Goal: Information Seeking & Learning: Learn about a topic

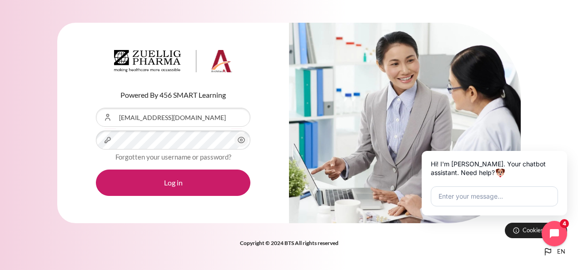
click at [238, 142] on icon "Content" at bounding box center [241, 140] width 7 height 6
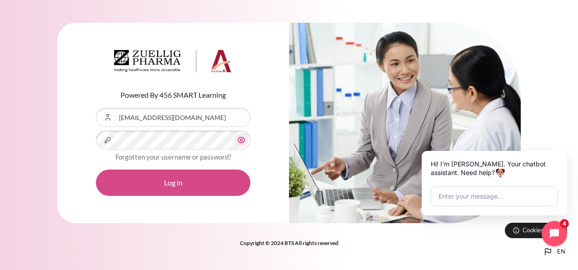
click at [179, 183] on button "Log in" at bounding box center [173, 182] width 154 height 26
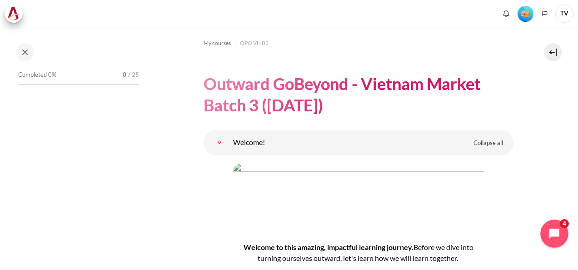
click at [558, 235] on icon "Open chat widget" at bounding box center [559, 234] width 14 height 14
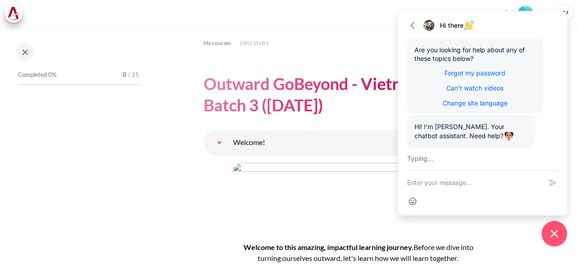
scroll to position [188, 0]
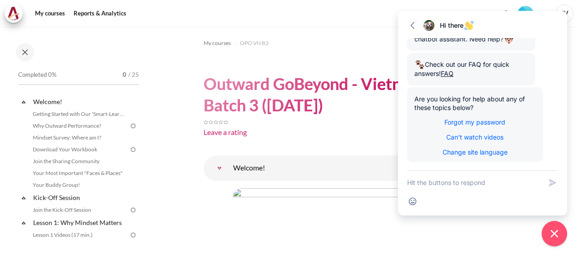
click at [372, 20] on div "My courses Reports & Analytics" at bounding box center [289, 14] width 568 height 18
click at [375, 15] on div "My courses Reports & Analytics" at bounding box center [289, 14] width 568 height 18
click at [414, 26] on icon "button" at bounding box center [412, 25] width 9 height 9
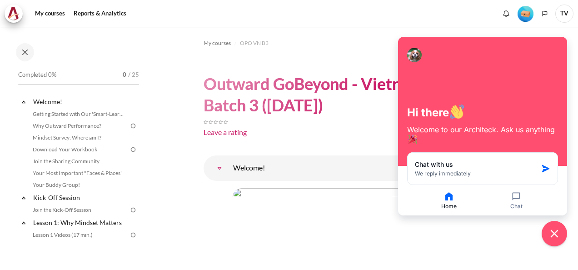
click at [554, 236] on icon "Close chat widget" at bounding box center [554, 234] width 14 height 14
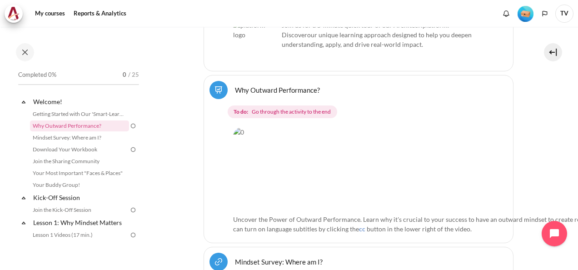
scroll to position [318, 0]
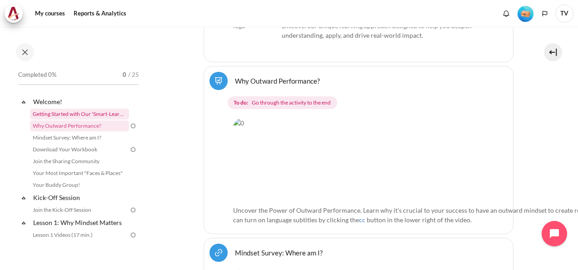
click at [75, 112] on link "Getting Started with Our 'Smart-Learning' Platform" at bounding box center [79, 114] width 99 height 11
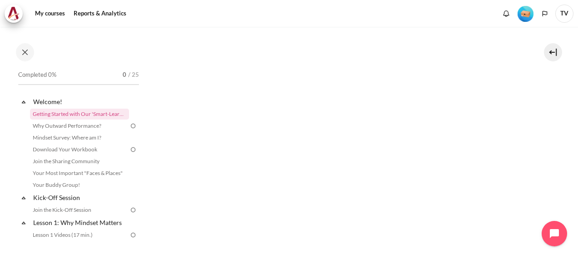
scroll to position [136, 0]
click at [94, 113] on link "Getting Started with Our 'Smart-Learning' Platform" at bounding box center [79, 114] width 99 height 11
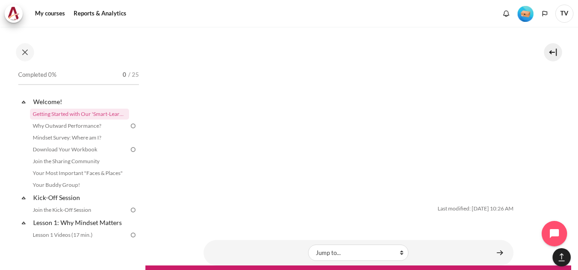
scroll to position [1595, 0]
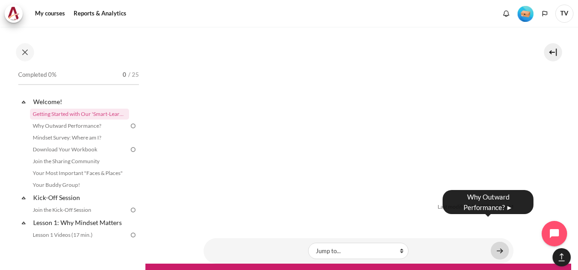
click at [497, 242] on link "Content" at bounding box center [499, 251] width 18 height 18
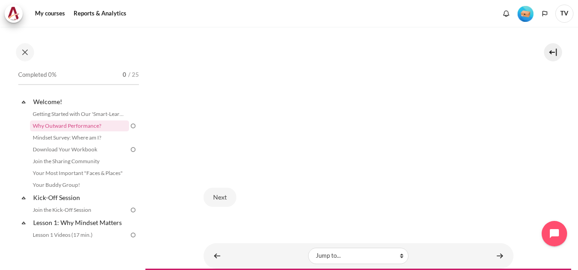
scroll to position [290, 0]
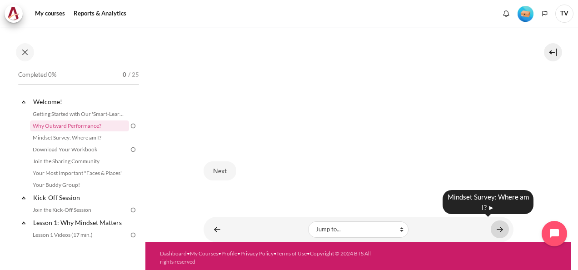
click at [494, 223] on link "Content" at bounding box center [499, 229] width 18 height 18
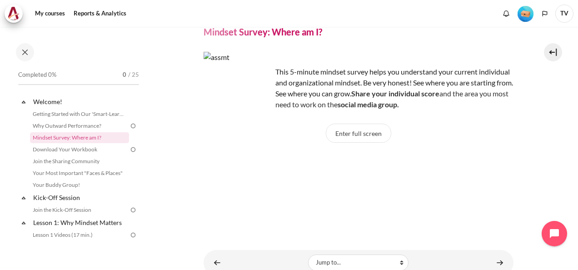
scroll to position [74, 0]
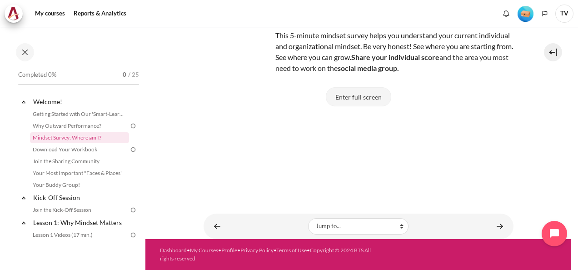
click at [370, 98] on button "Enter full screen" at bounding box center [358, 96] width 65 height 19
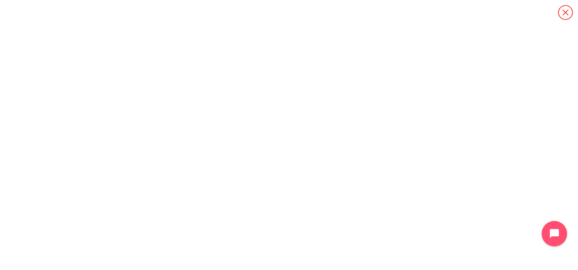
click at [567, 14] on icon "Content" at bounding box center [565, 12] width 15 height 15
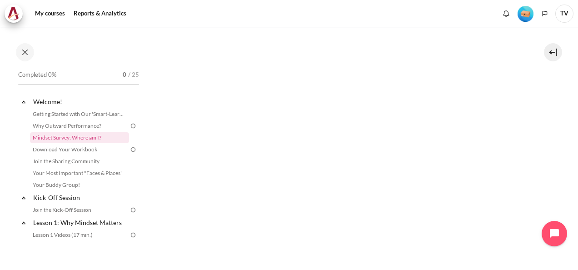
scroll to position [237, 0]
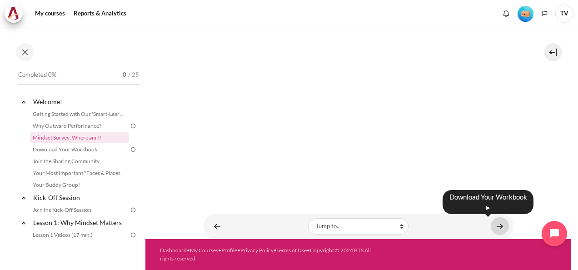
click at [494, 223] on link "Content" at bounding box center [499, 226] width 18 height 18
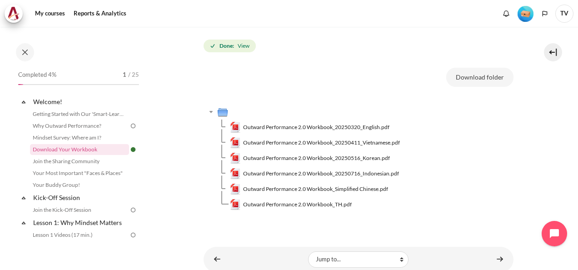
scroll to position [136, 0]
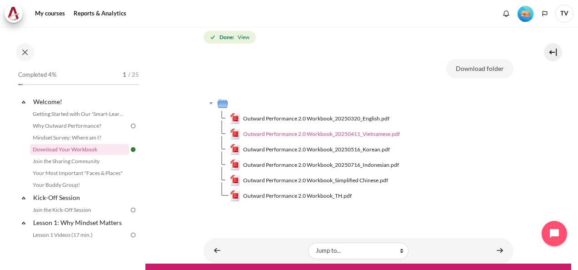
click at [374, 133] on span "Outward Performance 2.0 Workbook_20250411_Vietnamese.pdf" at bounding box center [321, 134] width 157 height 8
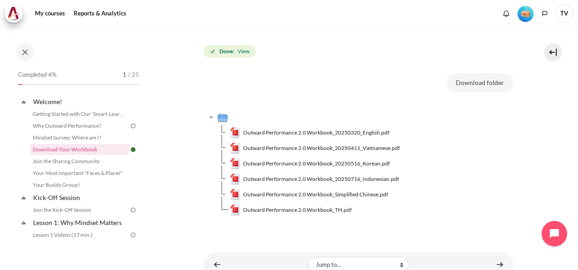
scroll to position [161, 0]
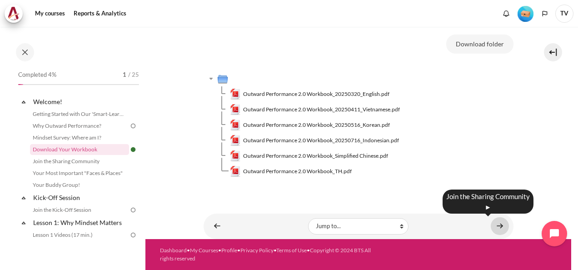
click at [492, 226] on link "Content" at bounding box center [499, 226] width 18 height 18
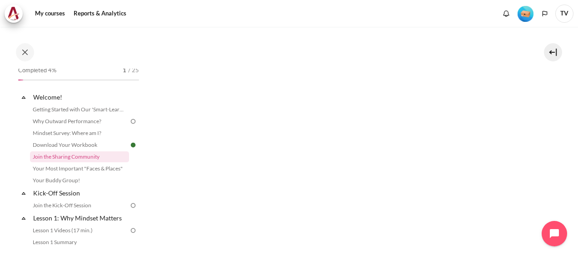
scroll to position [212, 0]
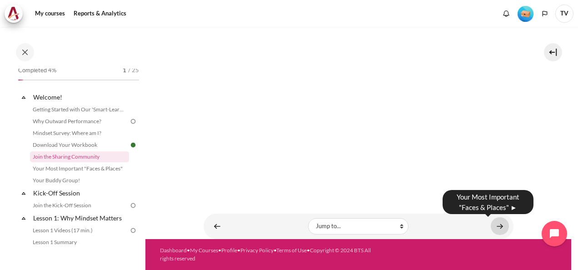
click at [493, 227] on link "Content" at bounding box center [499, 226] width 18 height 18
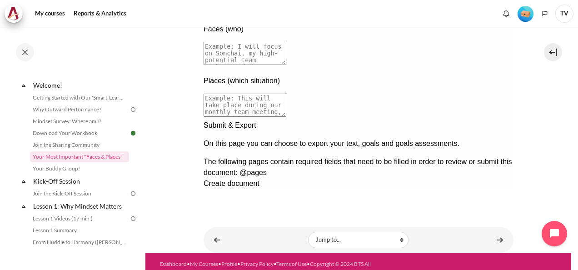
scroll to position [224, 0]
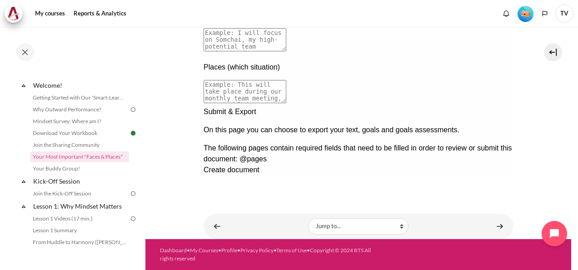
click at [494, 106] on div "Next documentation step" at bounding box center [358, 106] width 310 height 0
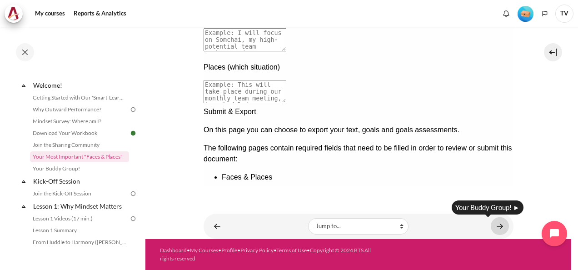
click at [496, 226] on link "Content" at bounding box center [499, 226] width 18 height 18
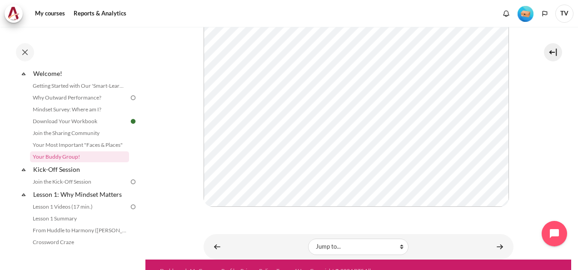
scroll to position [227, 0]
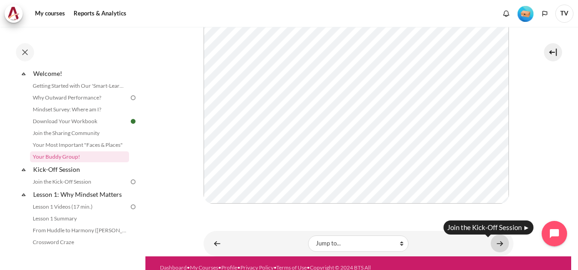
click at [493, 247] on link "Content" at bounding box center [499, 243] width 18 height 18
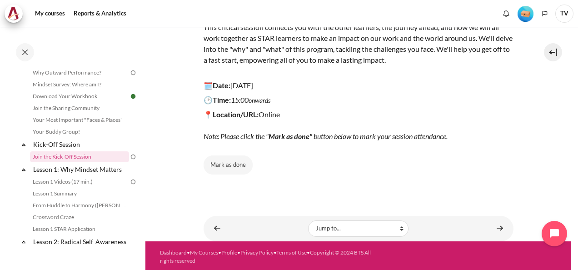
scroll to position [133, 0]
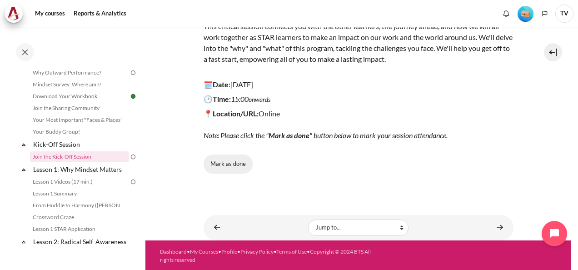
click at [230, 164] on button "Mark as done" at bounding box center [227, 163] width 49 height 19
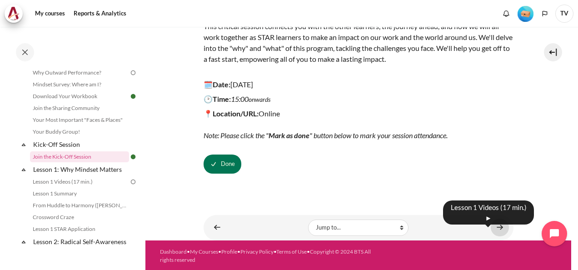
click at [494, 226] on link "Content" at bounding box center [499, 227] width 18 height 18
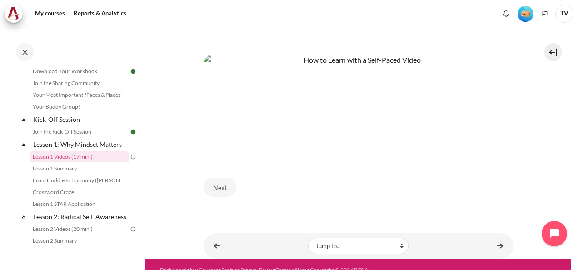
scroll to position [424, 0]
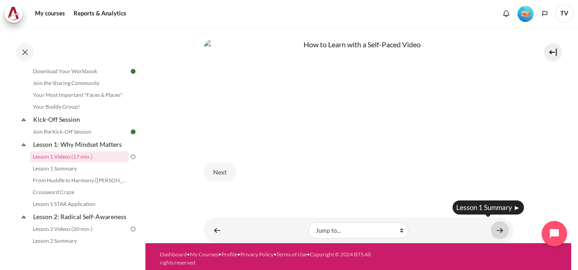
click at [495, 225] on link "Content" at bounding box center [499, 230] width 18 height 18
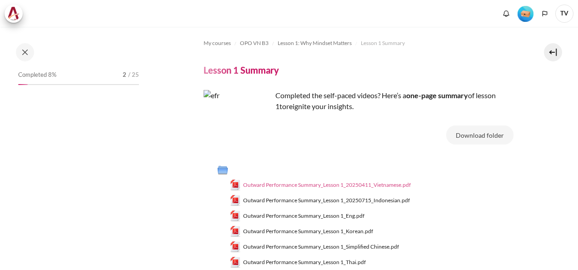
scroll to position [90, 0]
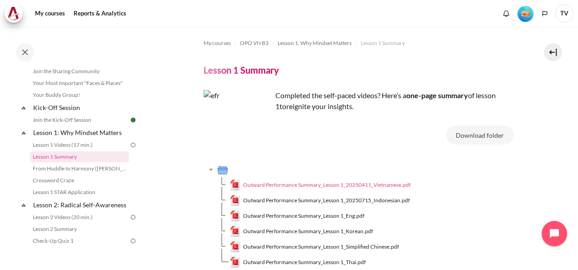
click at [398, 186] on span "Outward Performance Summary_Lesson 1_20250411_Vietnamese.pdf" at bounding box center [327, 185] width 168 height 8
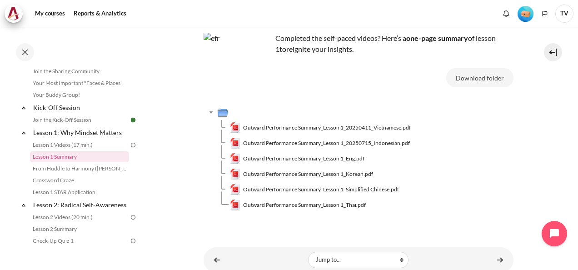
scroll to position [91, 0]
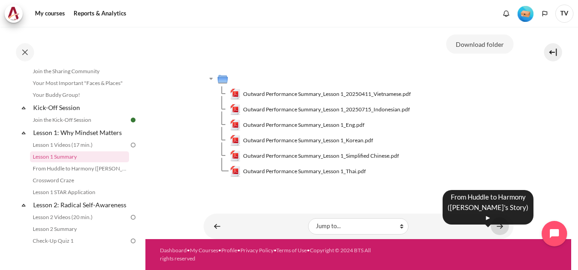
click at [495, 226] on link "Content" at bounding box center [499, 226] width 18 height 18
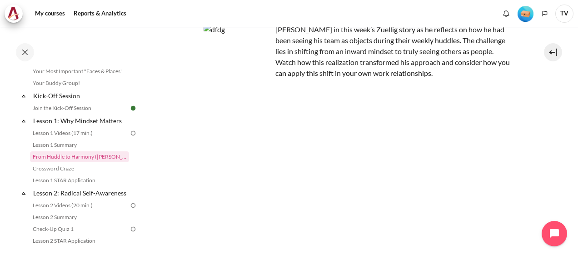
scroll to position [136, 0]
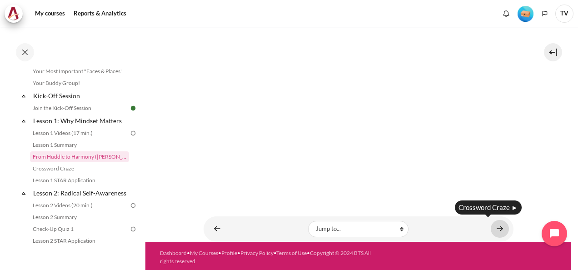
click at [498, 225] on link "Content" at bounding box center [499, 229] width 18 height 18
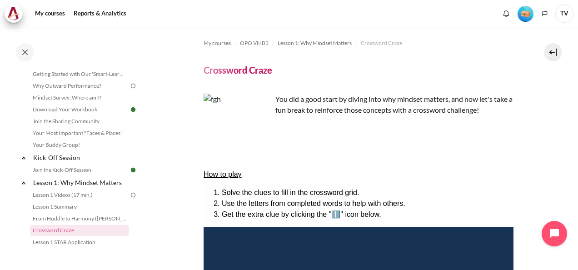
scroll to position [30, 0]
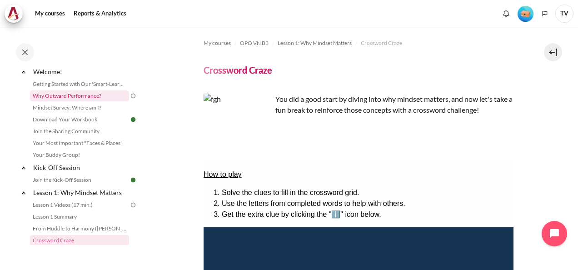
click at [91, 96] on link "Why Outward Performance?" at bounding box center [79, 95] width 99 height 11
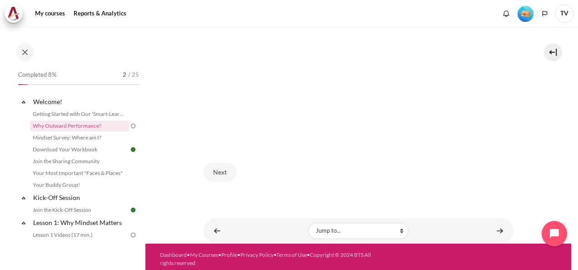
scroll to position [290, 0]
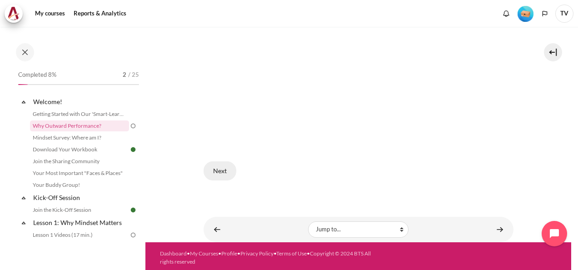
click at [217, 167] on button "Next" at bounding box center [219, 170] width 33 height 19
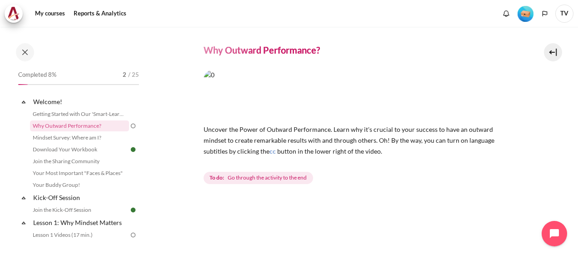
scroll to position [17, 0]
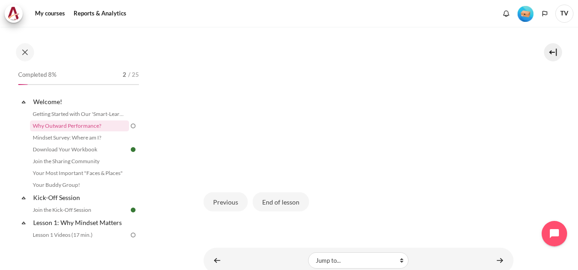
scroll to position [307, 0]
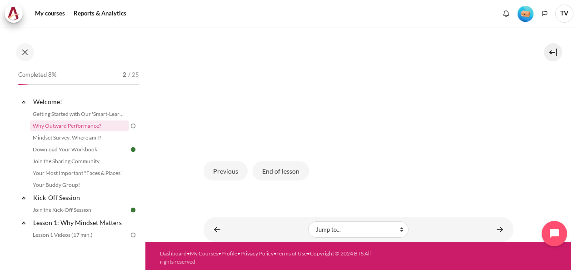
click at [288, 171] on button "End of lesson" at bounding box center [280, 170] width 56 height 19
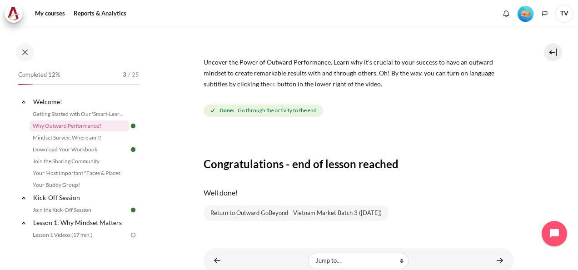
scroll to position [121, 0]
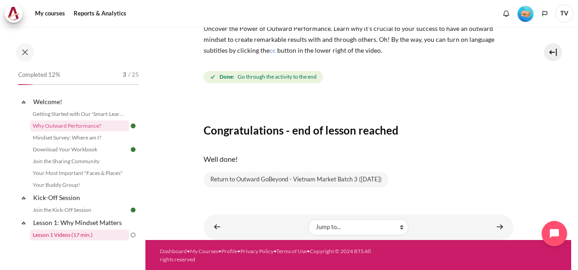
click at [78, 235] on link "Lesson 1 Videos (17 min.)" at bounding box center [79, 234] width 99 height 11
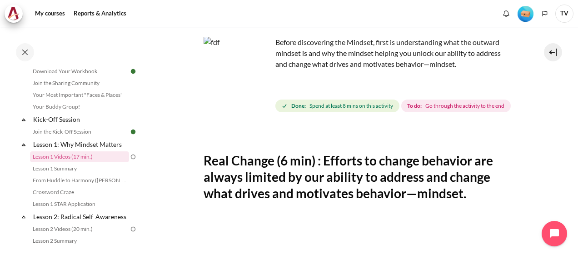
scroll to position [136, 0]
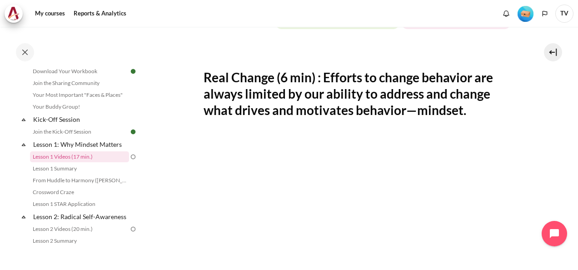
drag, startPoint x: 379, startPoint y: 38, endPoint x: 275, endPoint y: 39, distance: 103.5
click at [401, 29] on span "To do: Go through the activity to the end" at bounding box center [455, 22] width 109 height 13
copy span "To do: Go through the activity to the end"
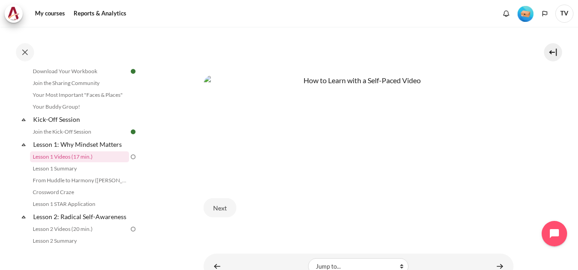
scroll to position [409, 0]
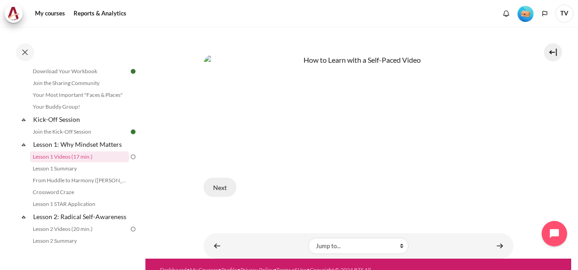
click at [222, 197] on button "Next" at bounding box center [219, 187] width 33 height 19
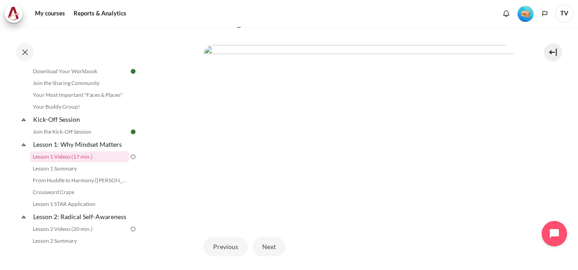
scroll to position [194, 0]
click at [390, 117] on img "Content" at bounding box center [358, 131] width 310 height 174
click at [283, 157] on img "Content" at bounding box center [358, 131] width 310 height 174
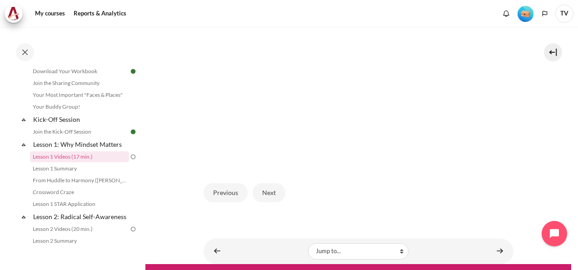
scroll to position [240, 0]
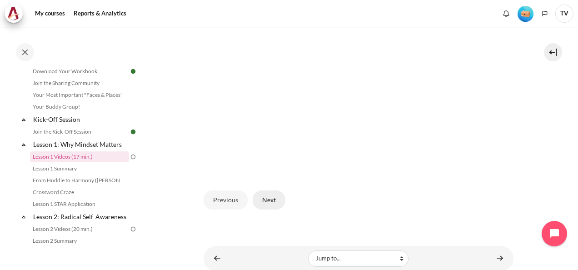
click at [275, 209] on button "Next" at bounding box center [268, 199] width 33 height 19
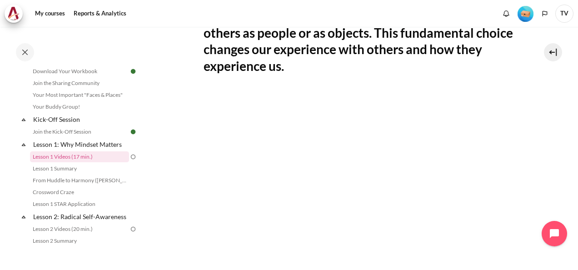
scroll to position [197, 0]
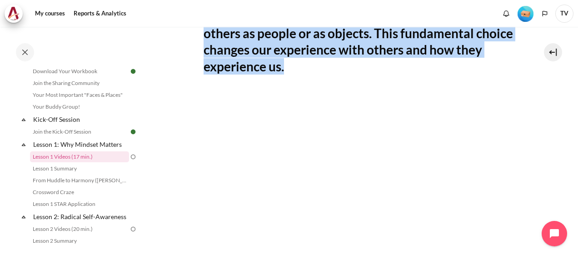
drag, startPoint x: 336, startPoint y: 32, endPoint x: 311, endPoint y: 79, distance: 52.8
click at [311, 75] on h2 "Two Mindsets (9 min.) : In every moment, we either see others as people or as o…" at bounding box center [358, 42] width 310 height 66
copy h2 "In every moment, we either see others as people or as objects. This fundamental…"
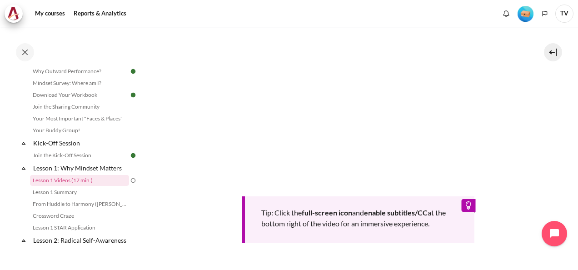
scroll to position [32, 0]
